Goal: Find specific page/section: Find specific page/section

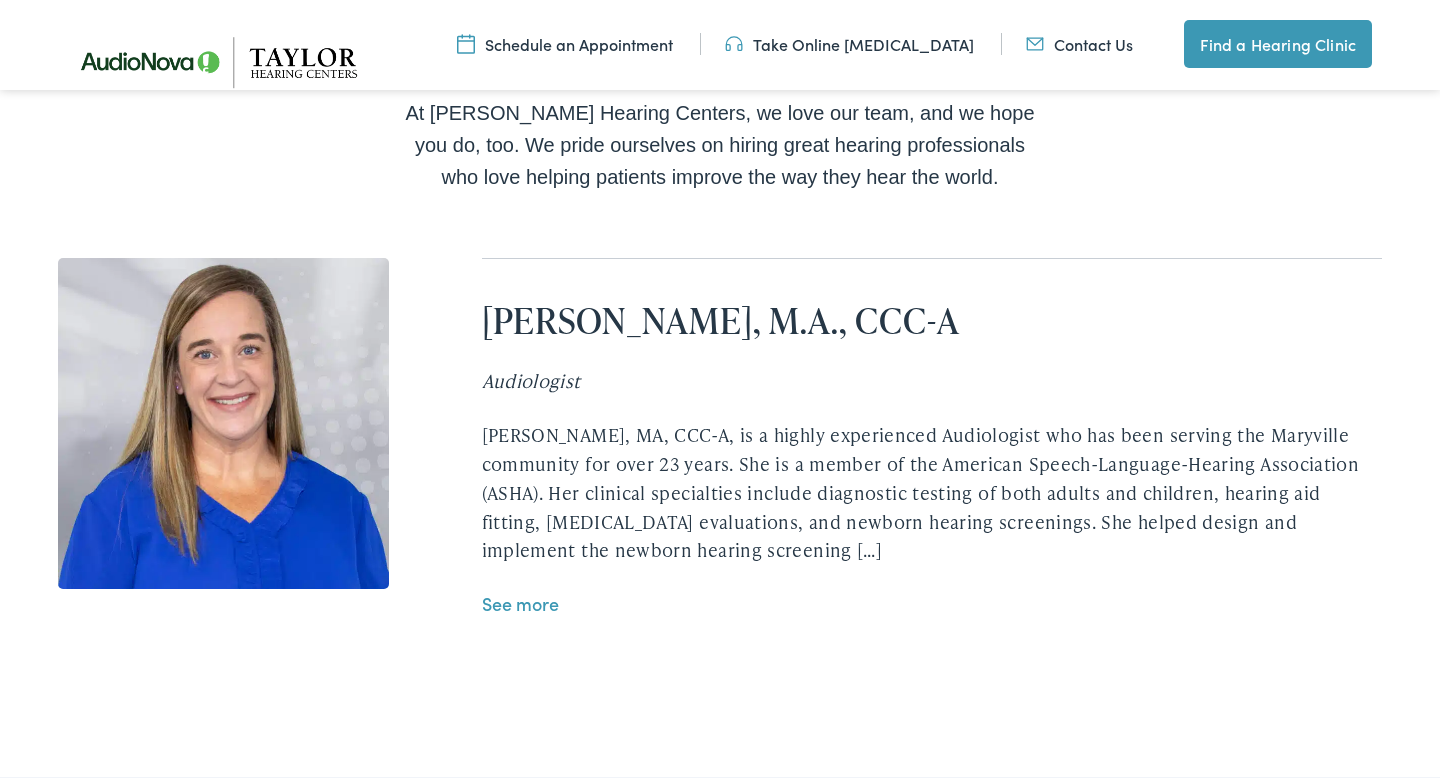
scroll to position [4302, 0]
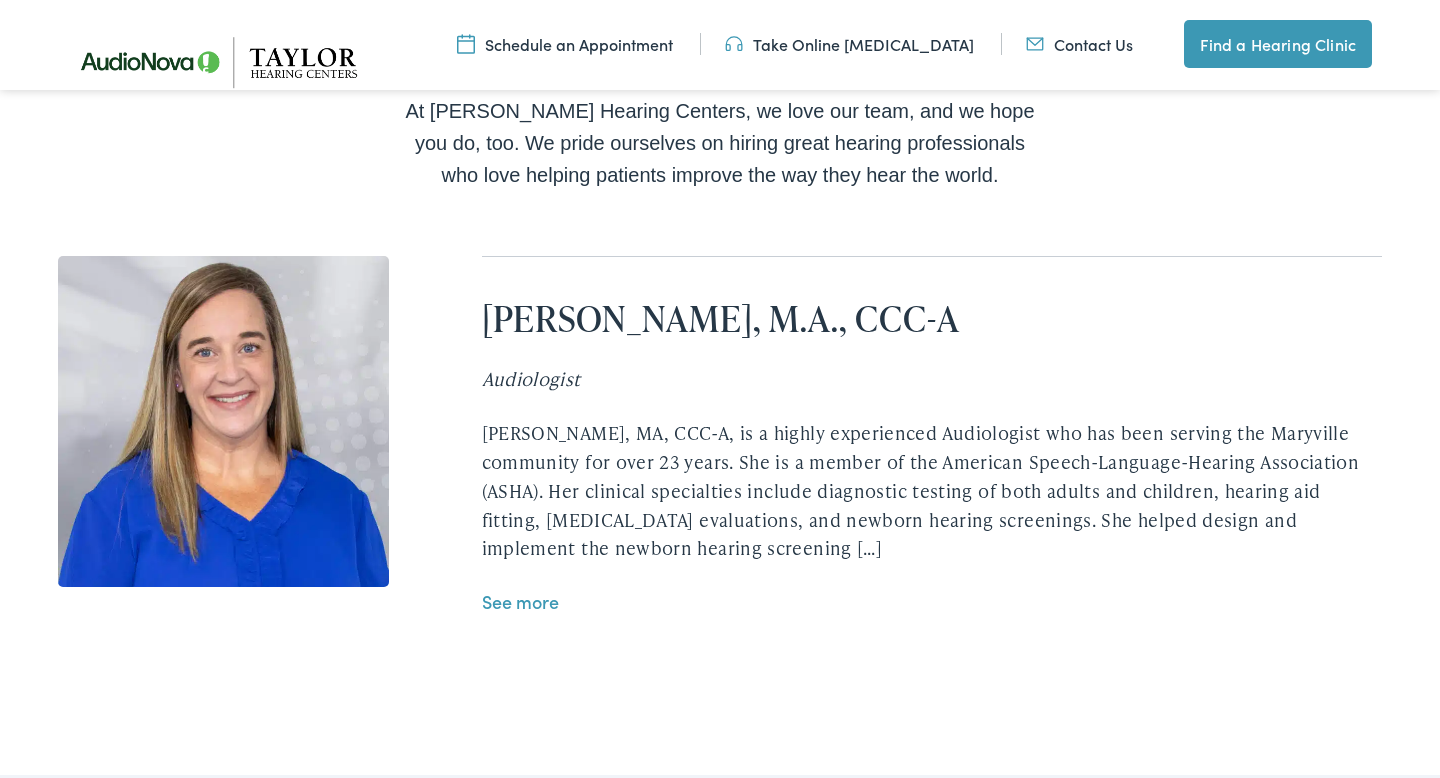
click at [865, 419] on div "[PERSON_NAME], MA, CCC-A, is a highly experienced Audiologist who has been serv…" at bounding box center [932, 491] width 901 height 144
click at [524, 589] on link "See more" at bounding box center [520, 601] width 77 height 25
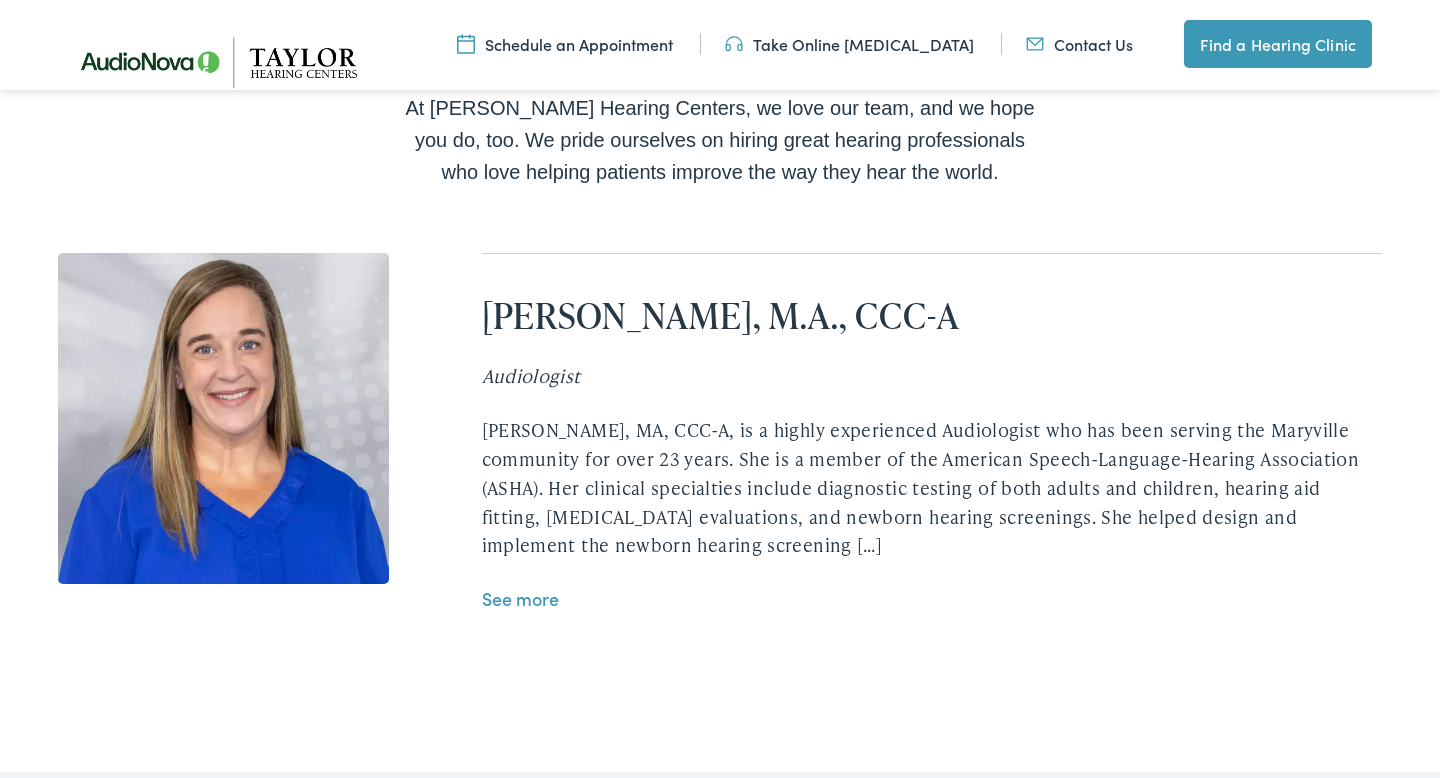
scroll to position [4302, 0]
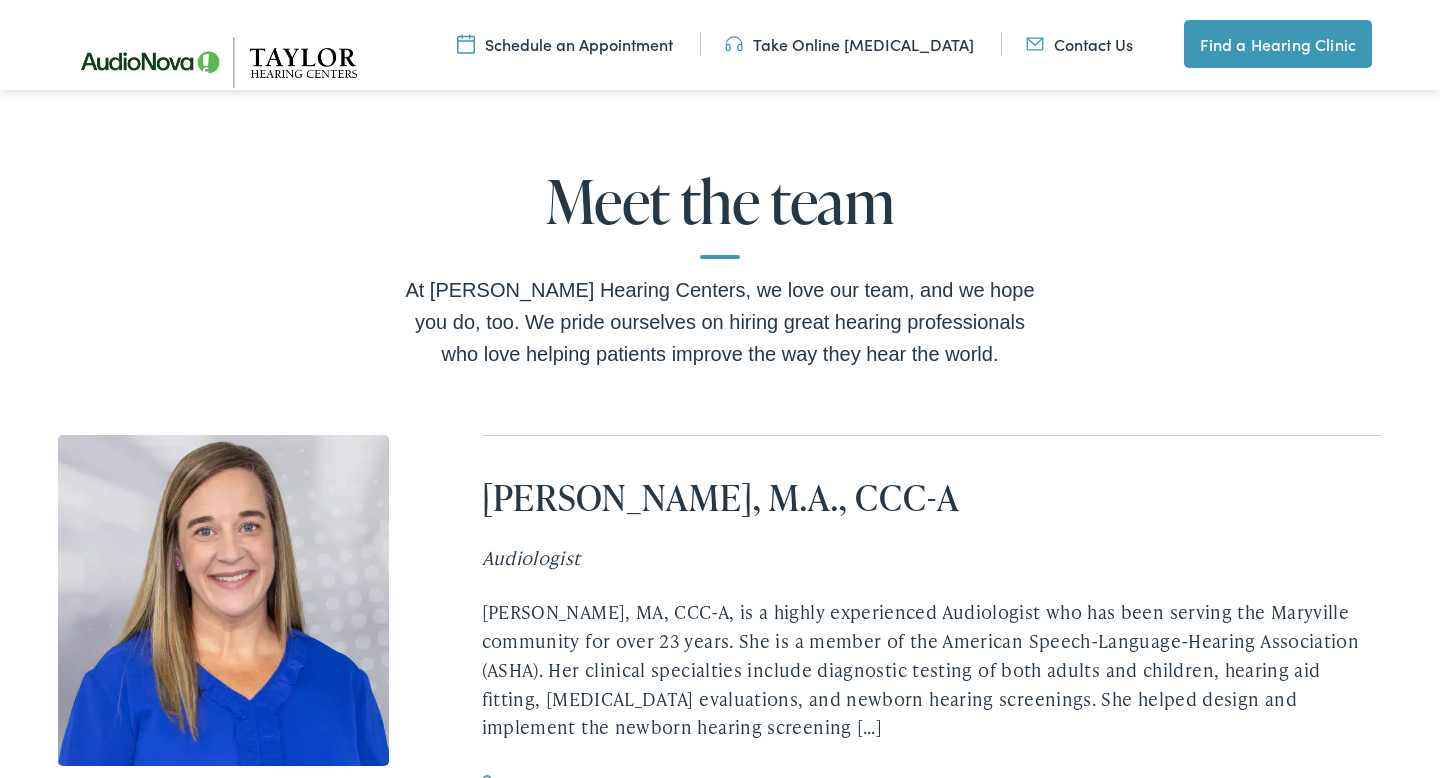
scroll to position [4129, 0]
